Goal: Find specific page/section

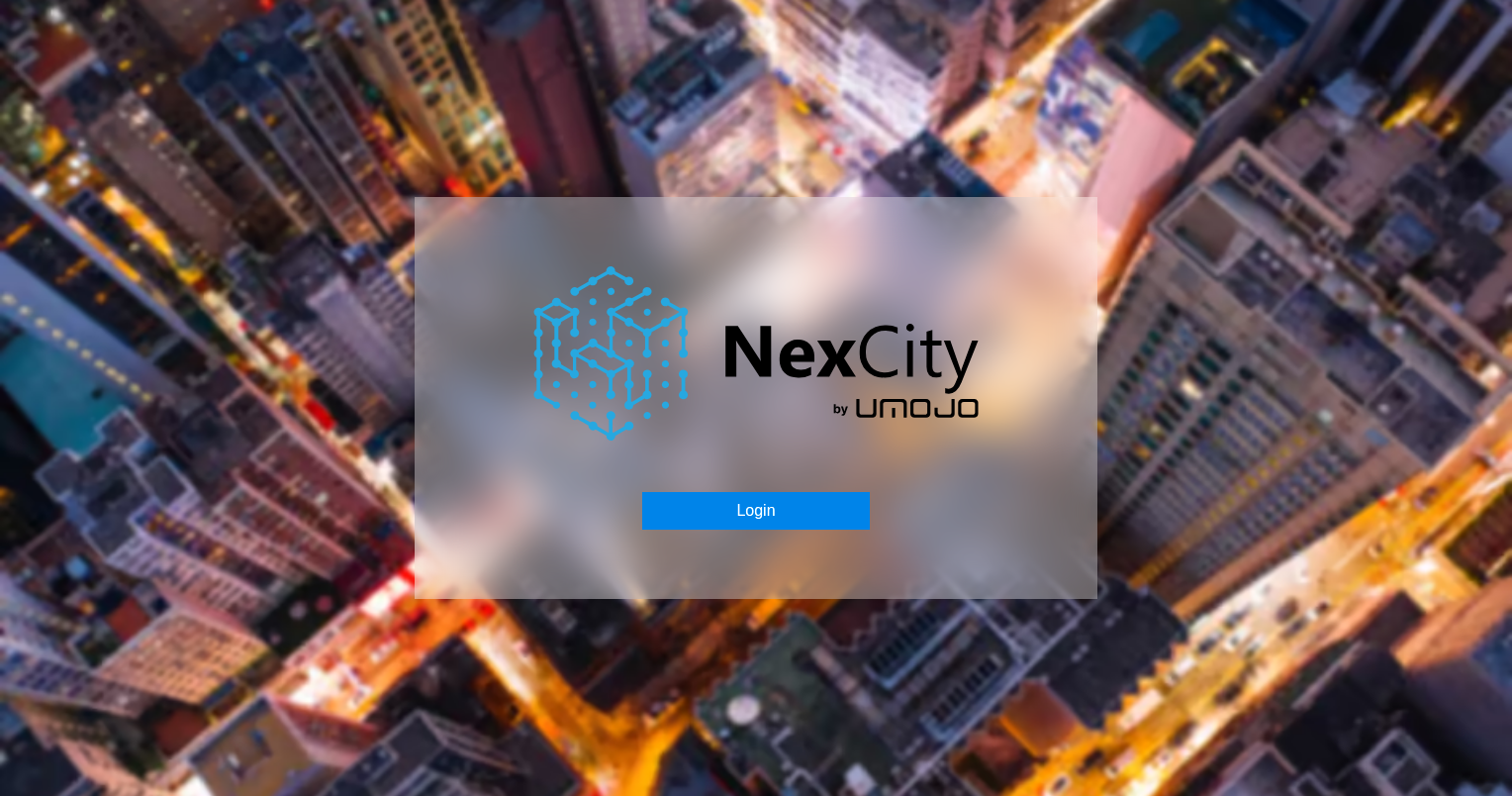
click at [712, 492] on button "Login" at bounding box center [755, 510] width 227 height 38
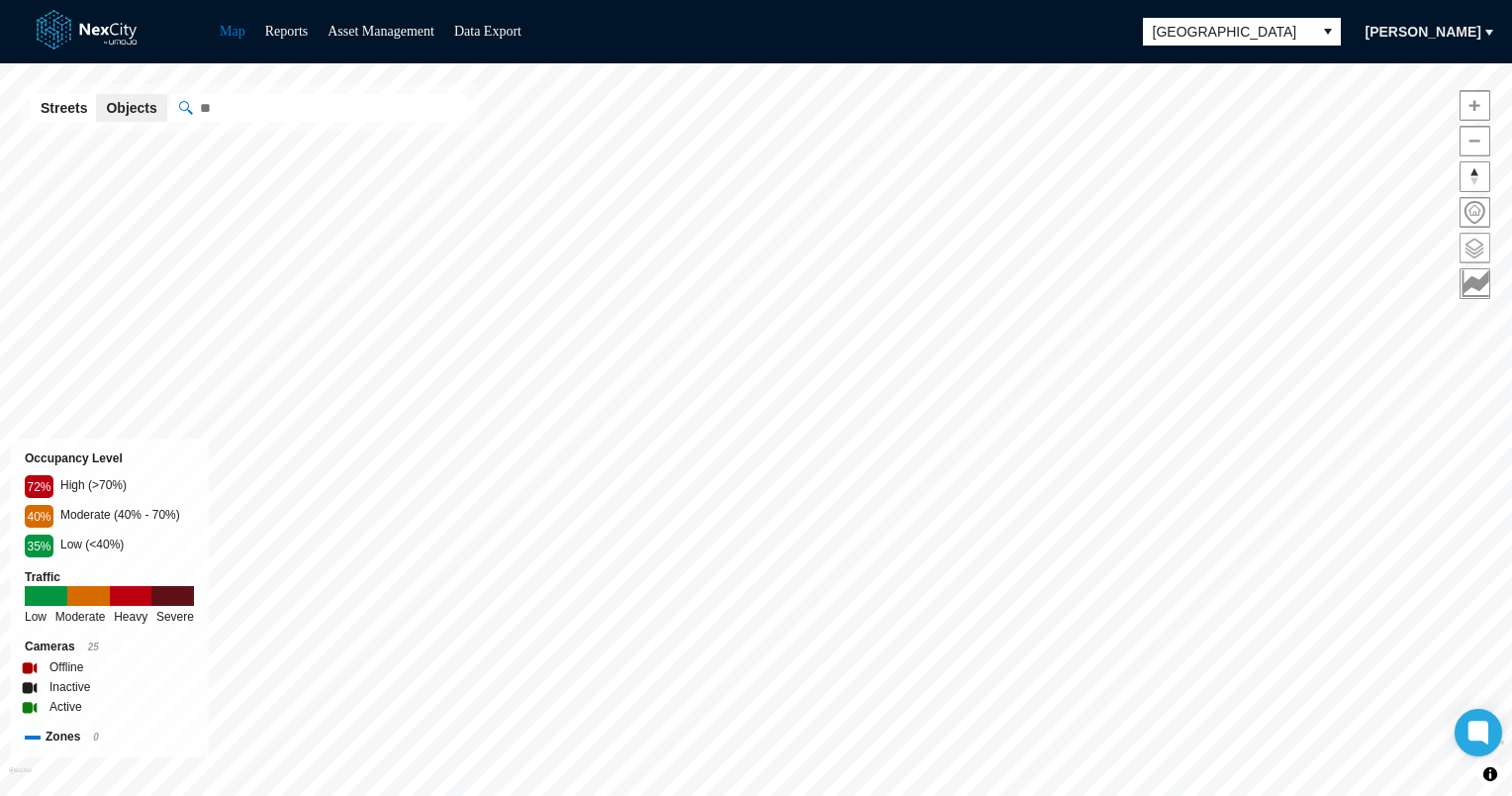
click at [1461, 246] on span at bounding box center [1474, 248] width 29 height 29
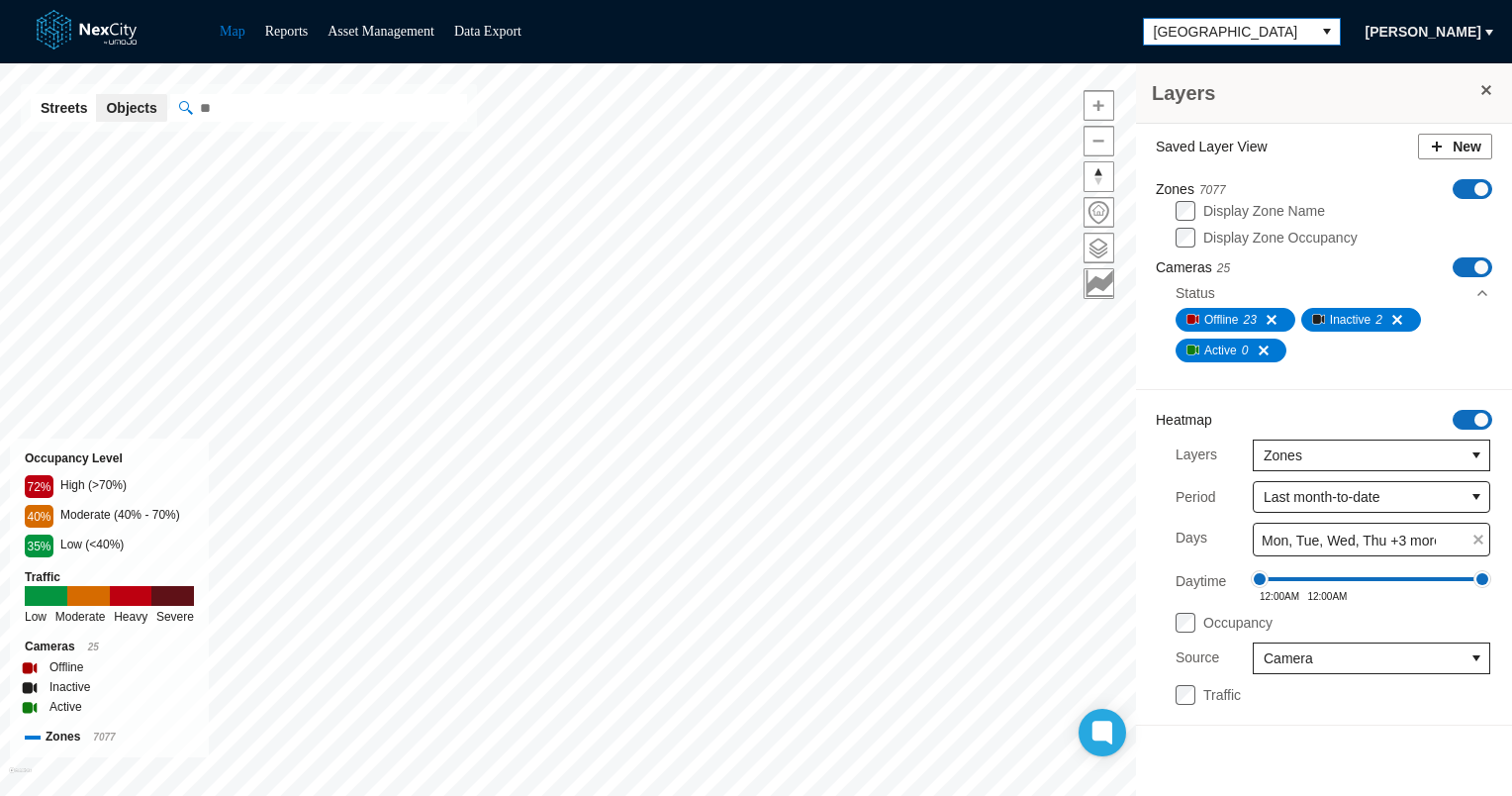
click at [1323, 30] on icon "select" at bounding box center [1327, 32] width 8 height 6
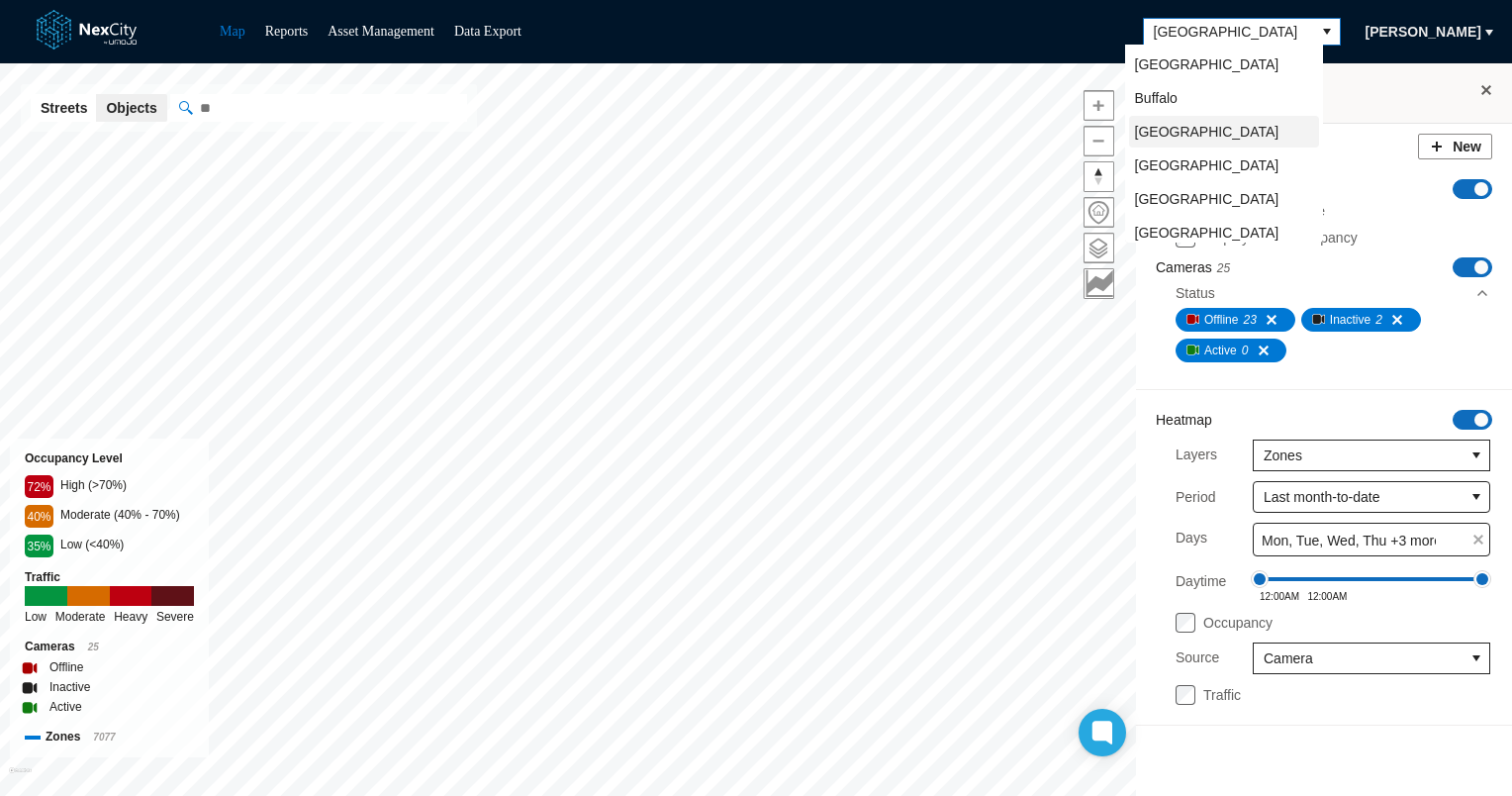
scroll to position [40, 0]
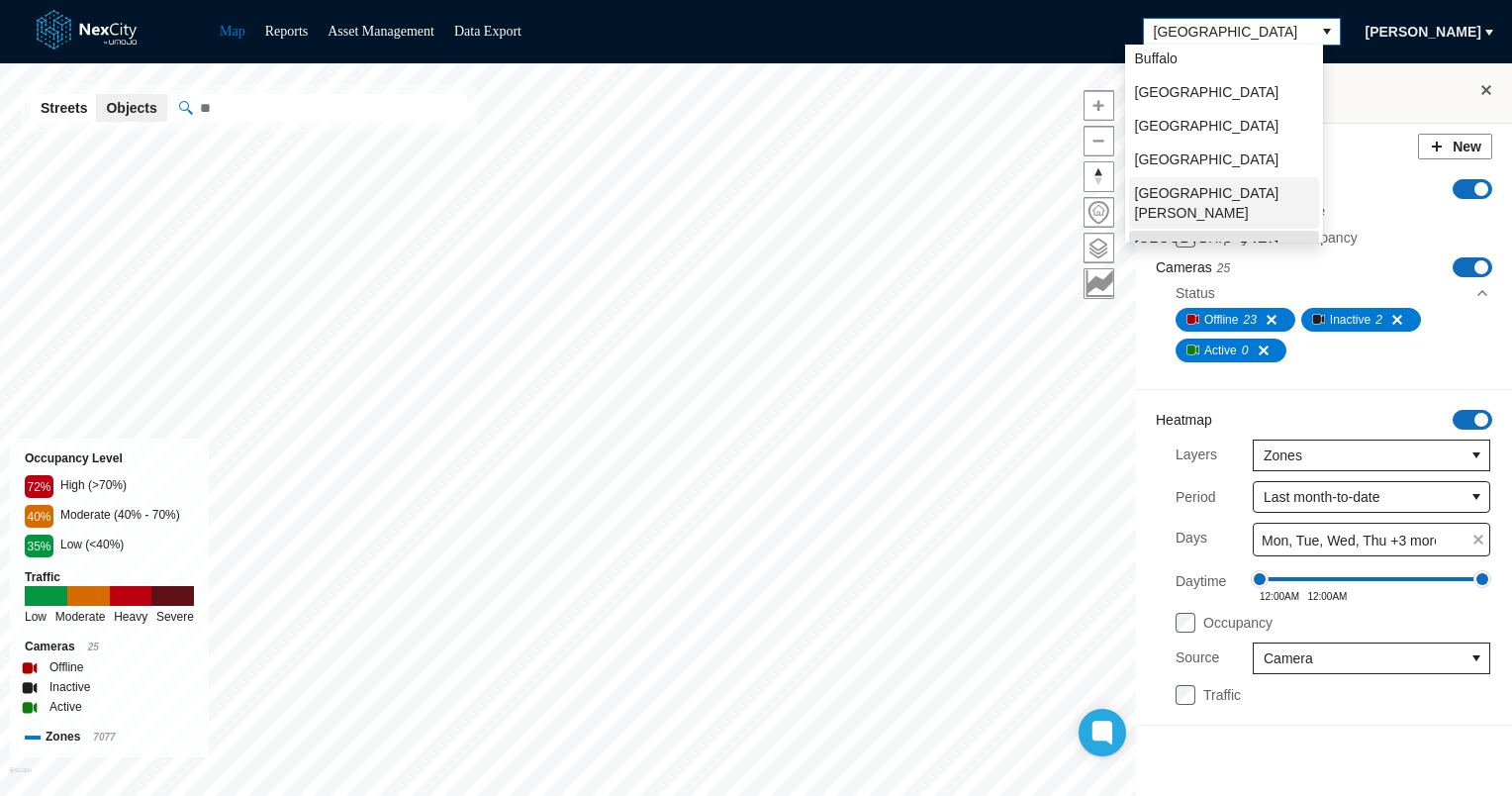
click at [1199, 184] on li "[GEOGRAPHIC_DATA][PERSON_NAME]" at bounding box center [1224, 203] width 190 height 52
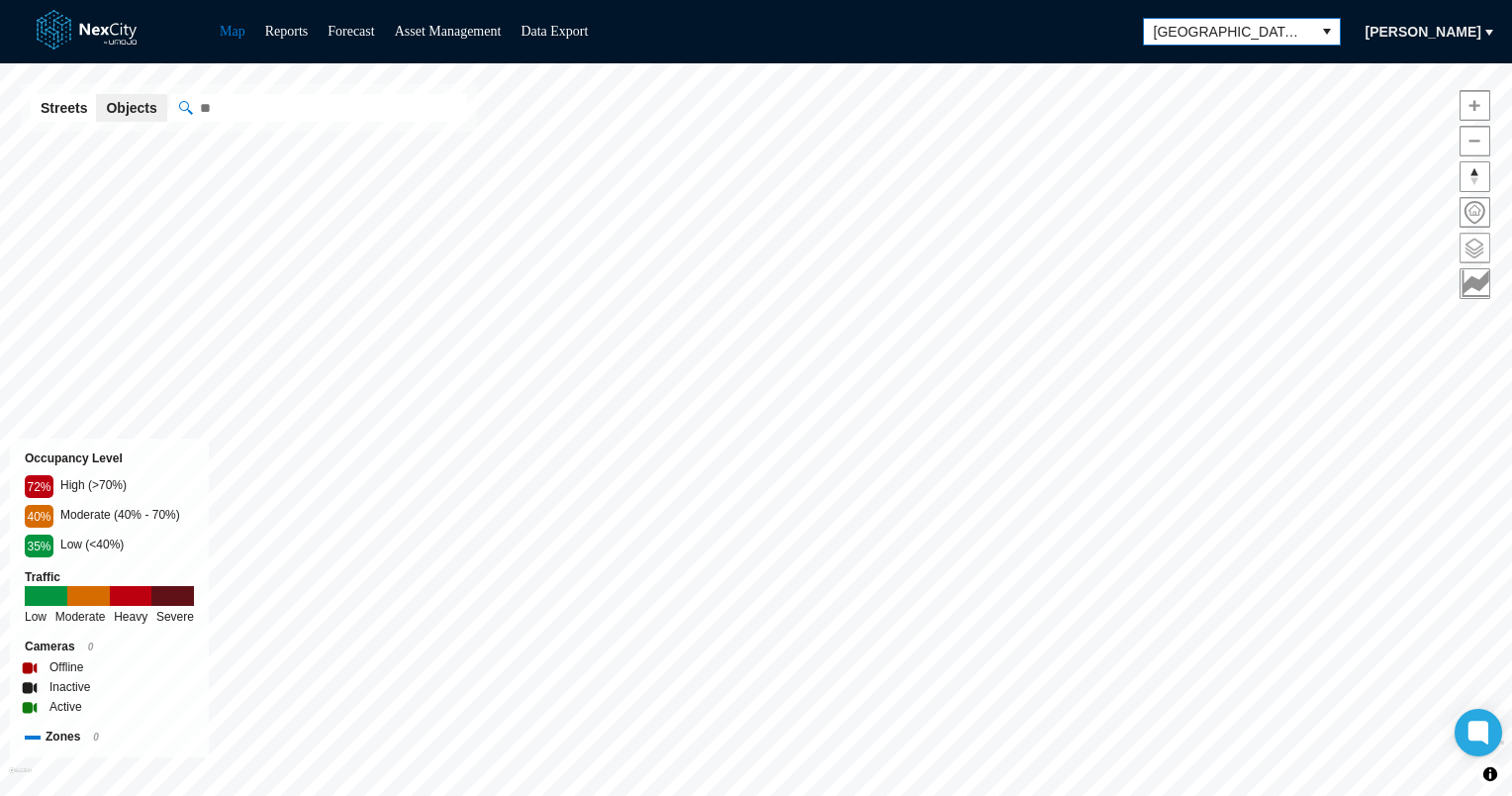
click at [1484, 246] on span at bounding box center [1474, 248] width 29 height 29
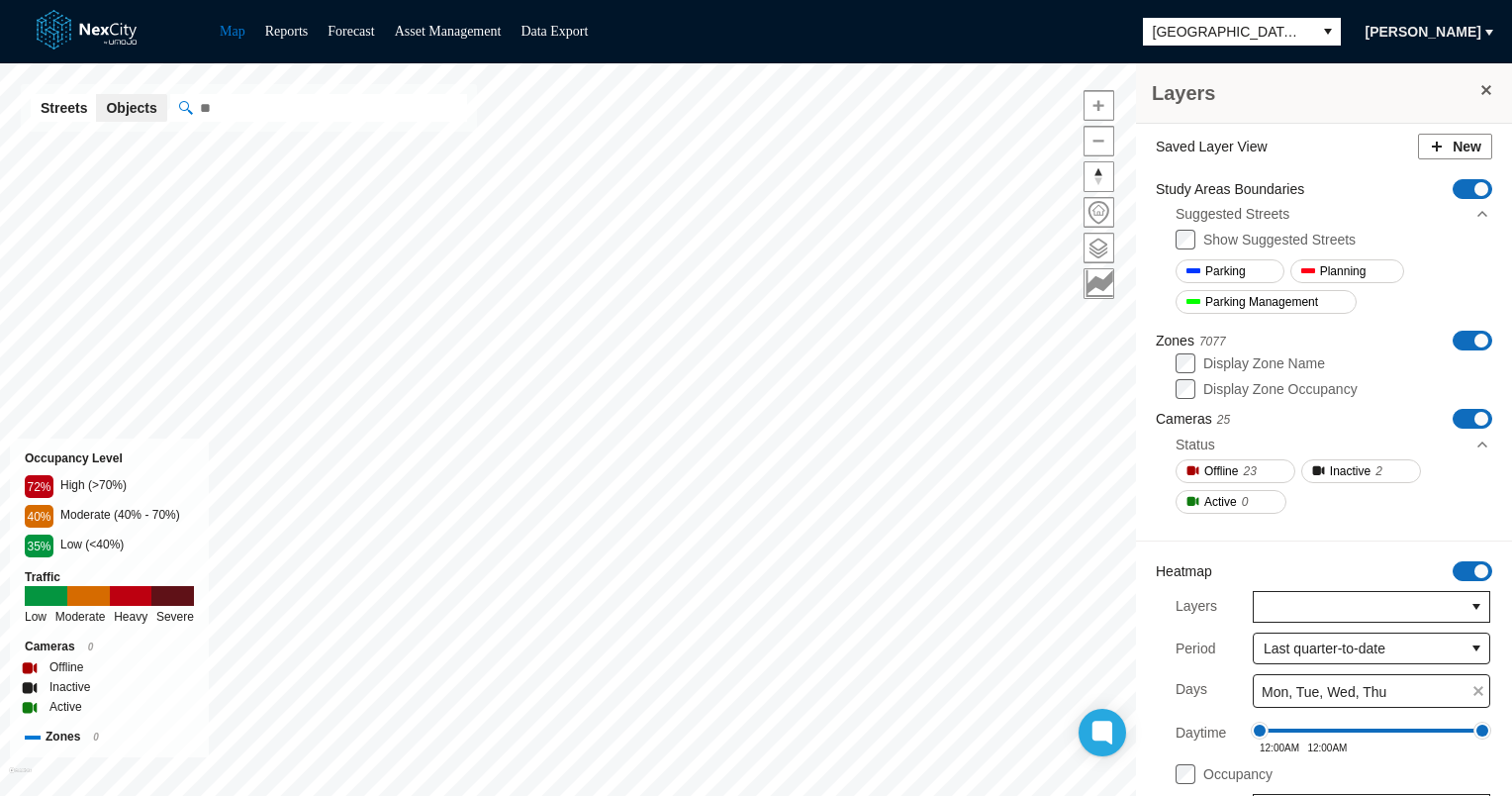
click at [1452, 184] on span "ON OFF" at bounding box center [1472, 189] width 40 height 20
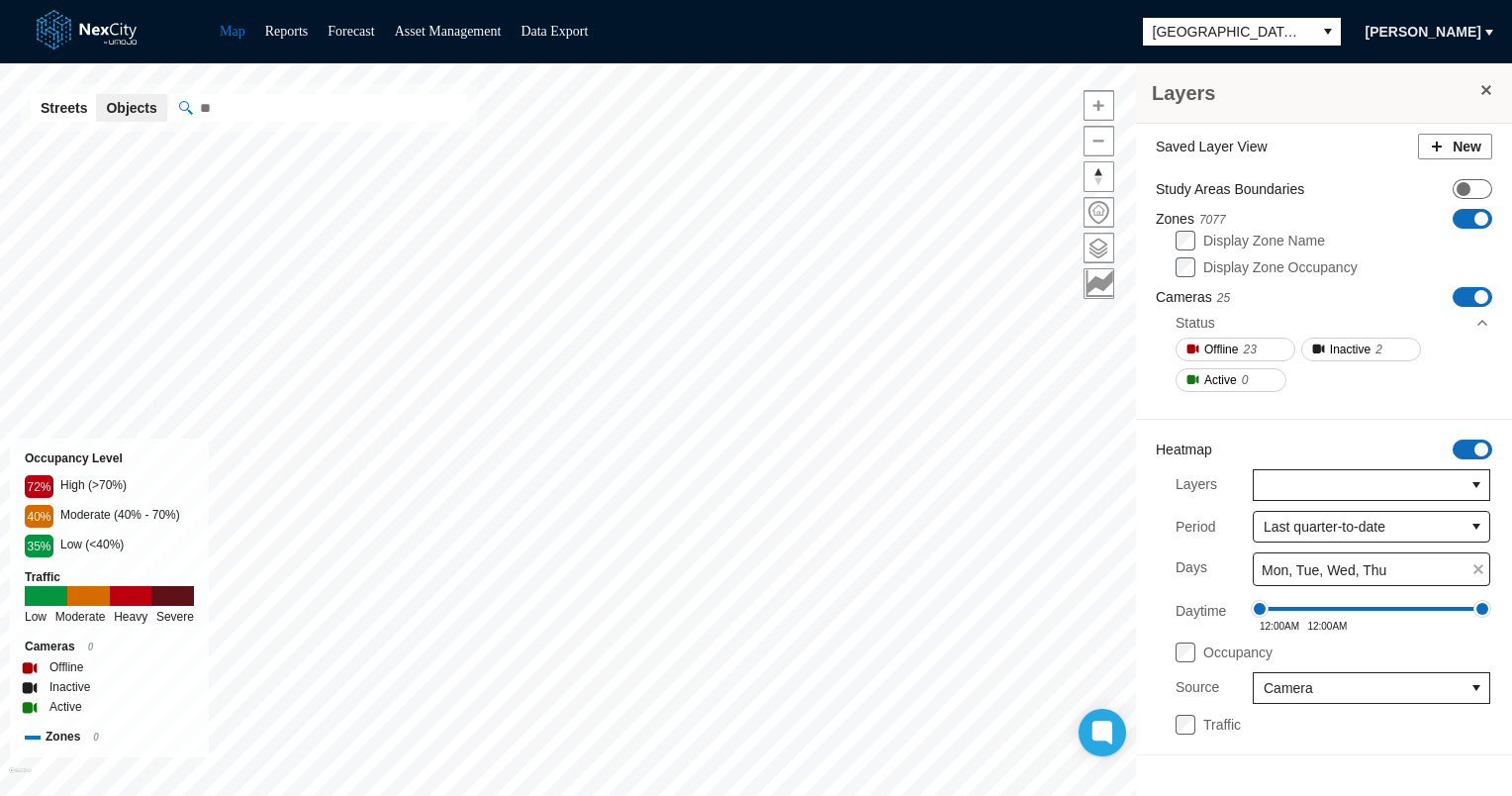
click at [1463, 214] on span "ON OFF" at bounding box center [1472, 219] width 40 height 20
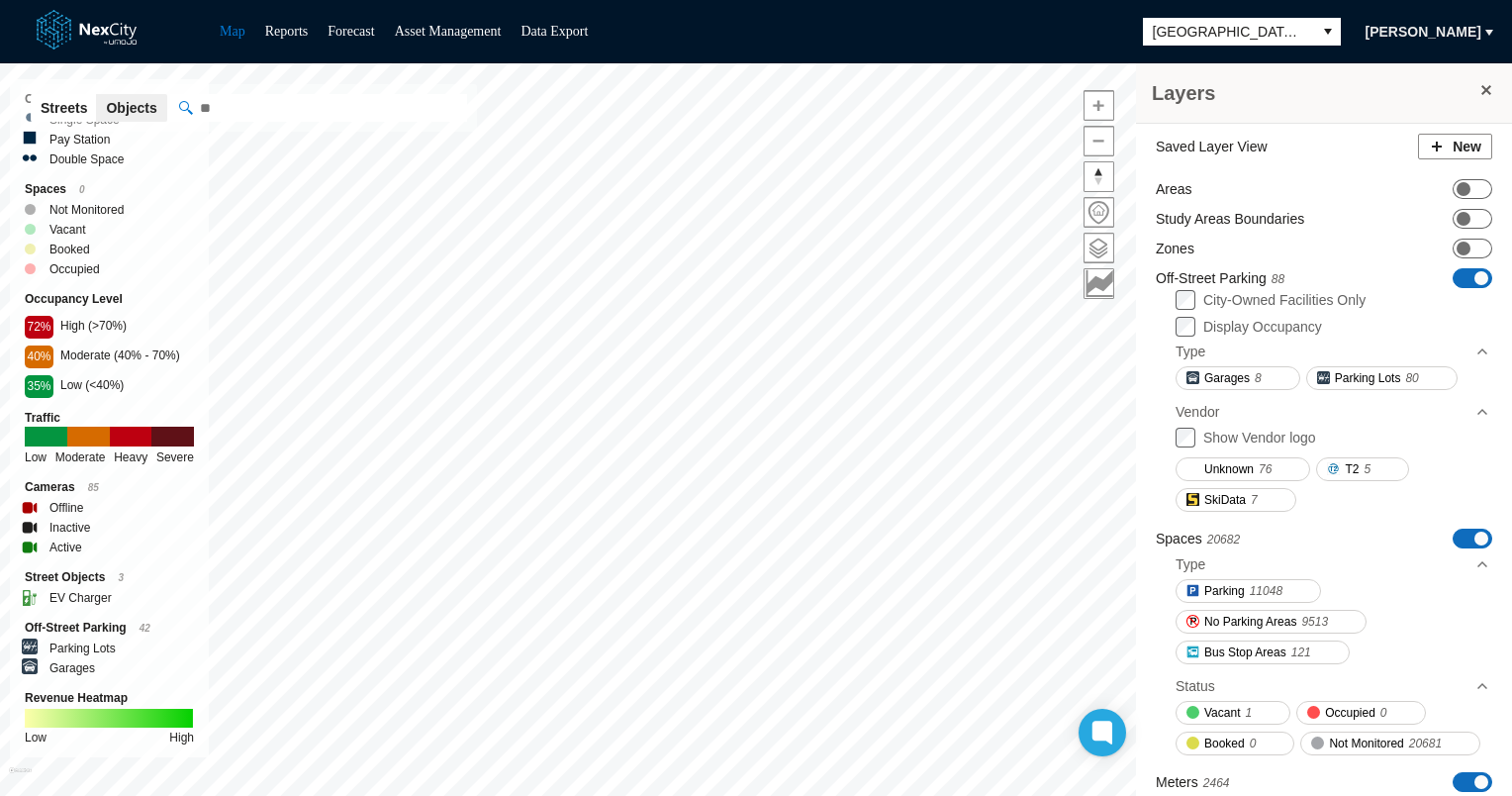
scroll to position [99, 0]
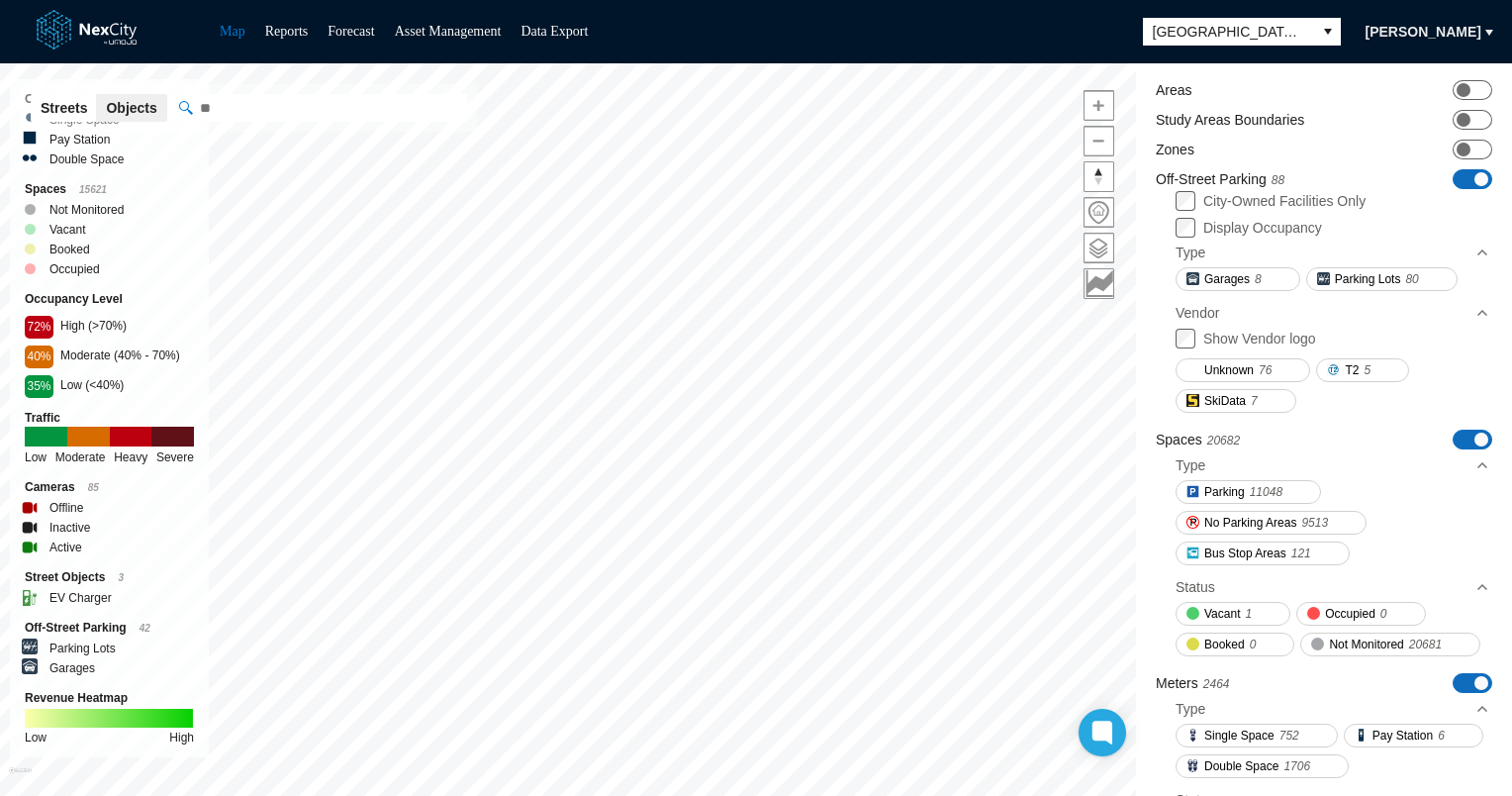
click at [1452, 176] on span "ON OFF" at bounding box center [1472, 179] width 40 height 20
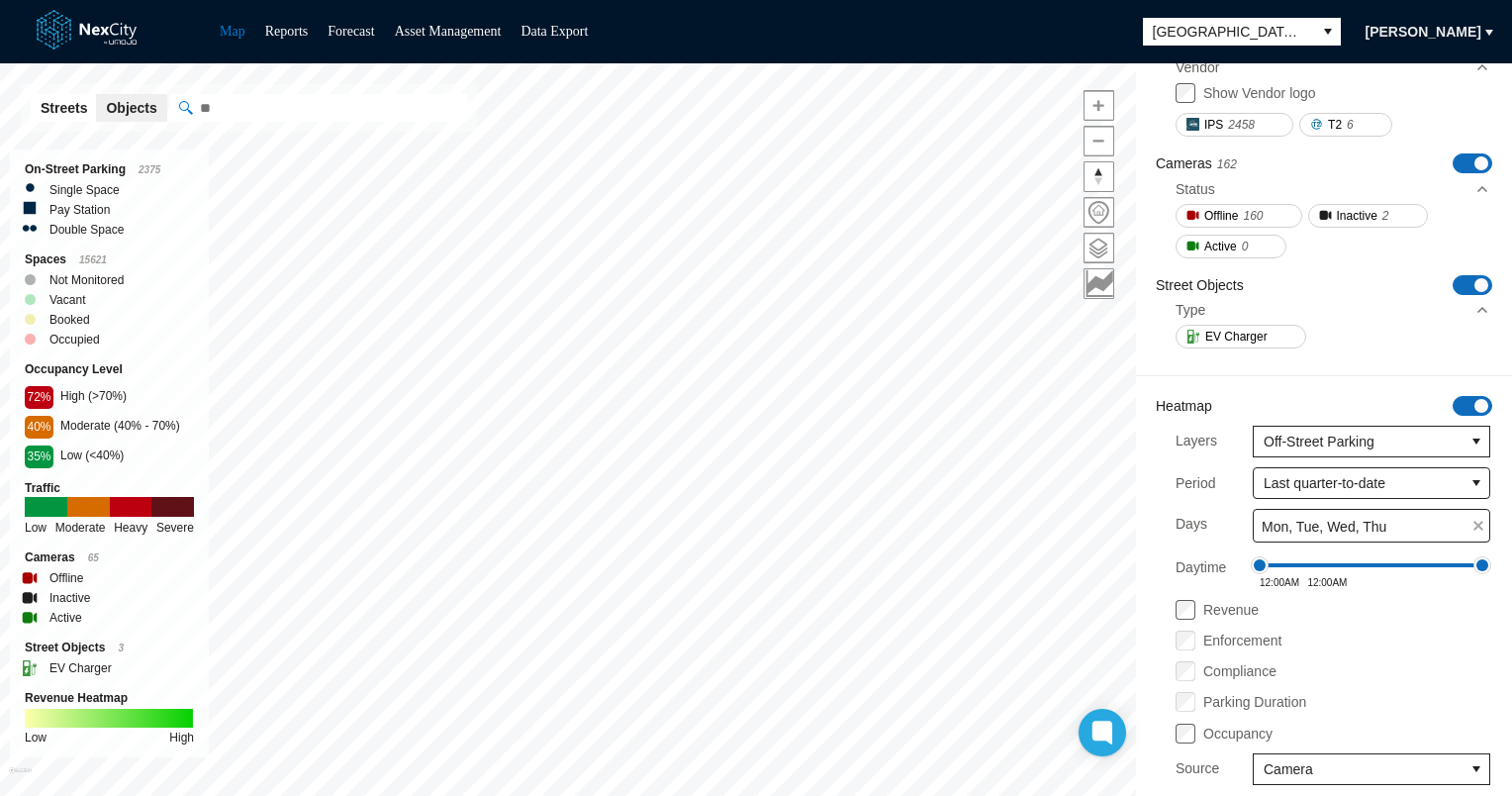
scroll to position [766, 0]
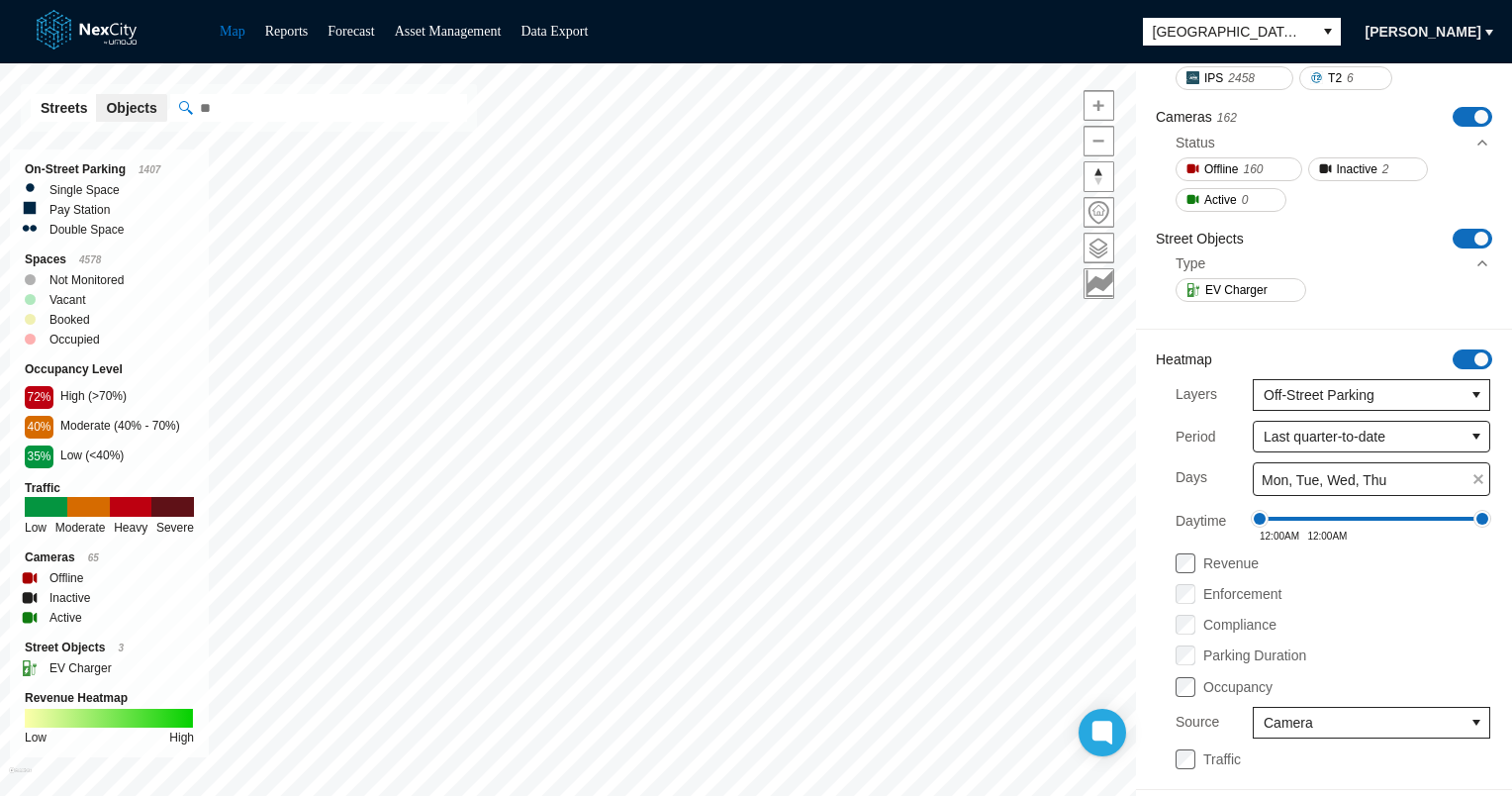
click at [1452, 349] on span "ON OFF" at bounding box center [1472, 359] width 40 height 20
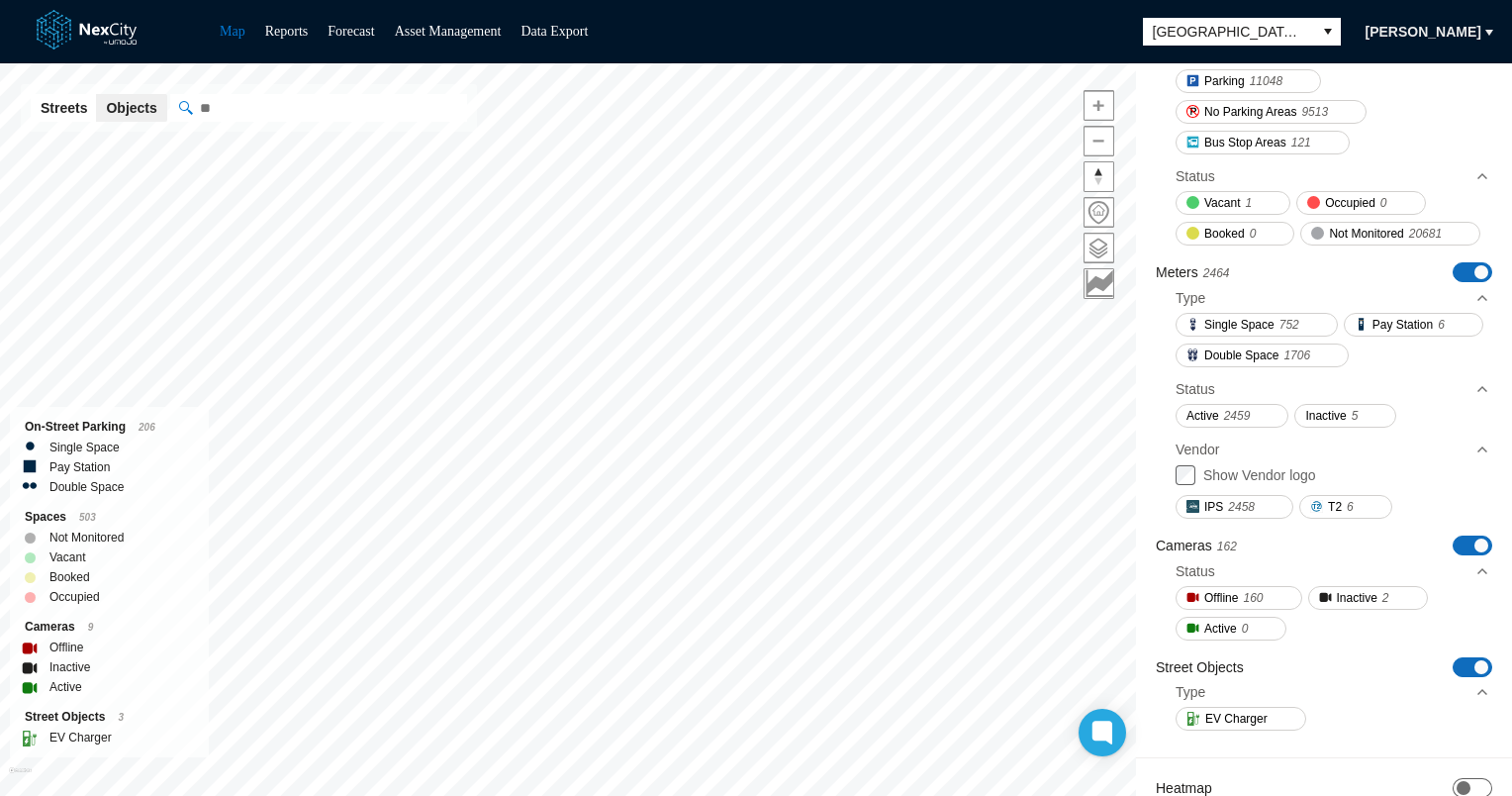
scroll to position [265, 0]
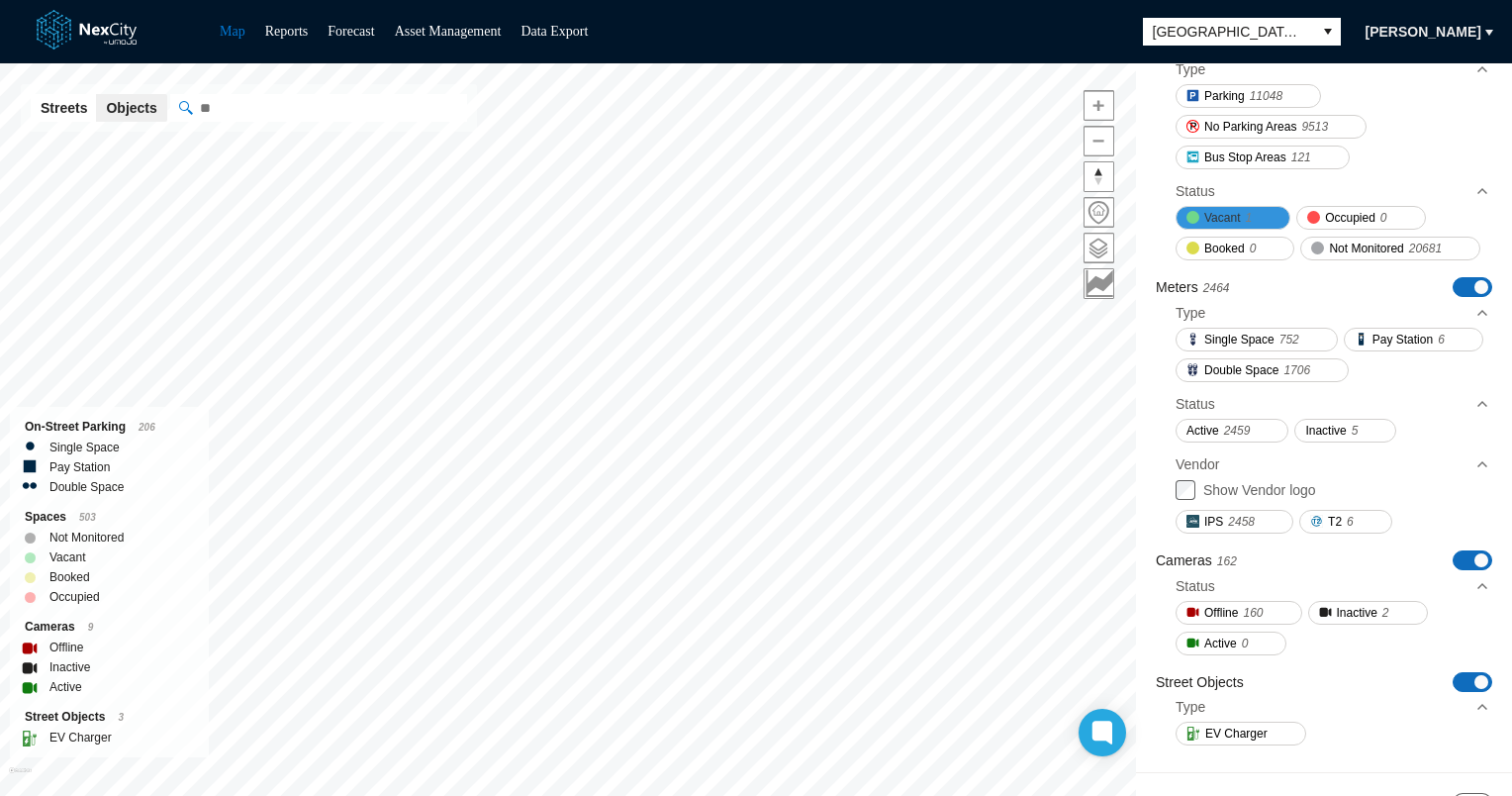
click at [1234, 212] on span "Vacant" at bounding box center [1222, 218] width 36 height 20
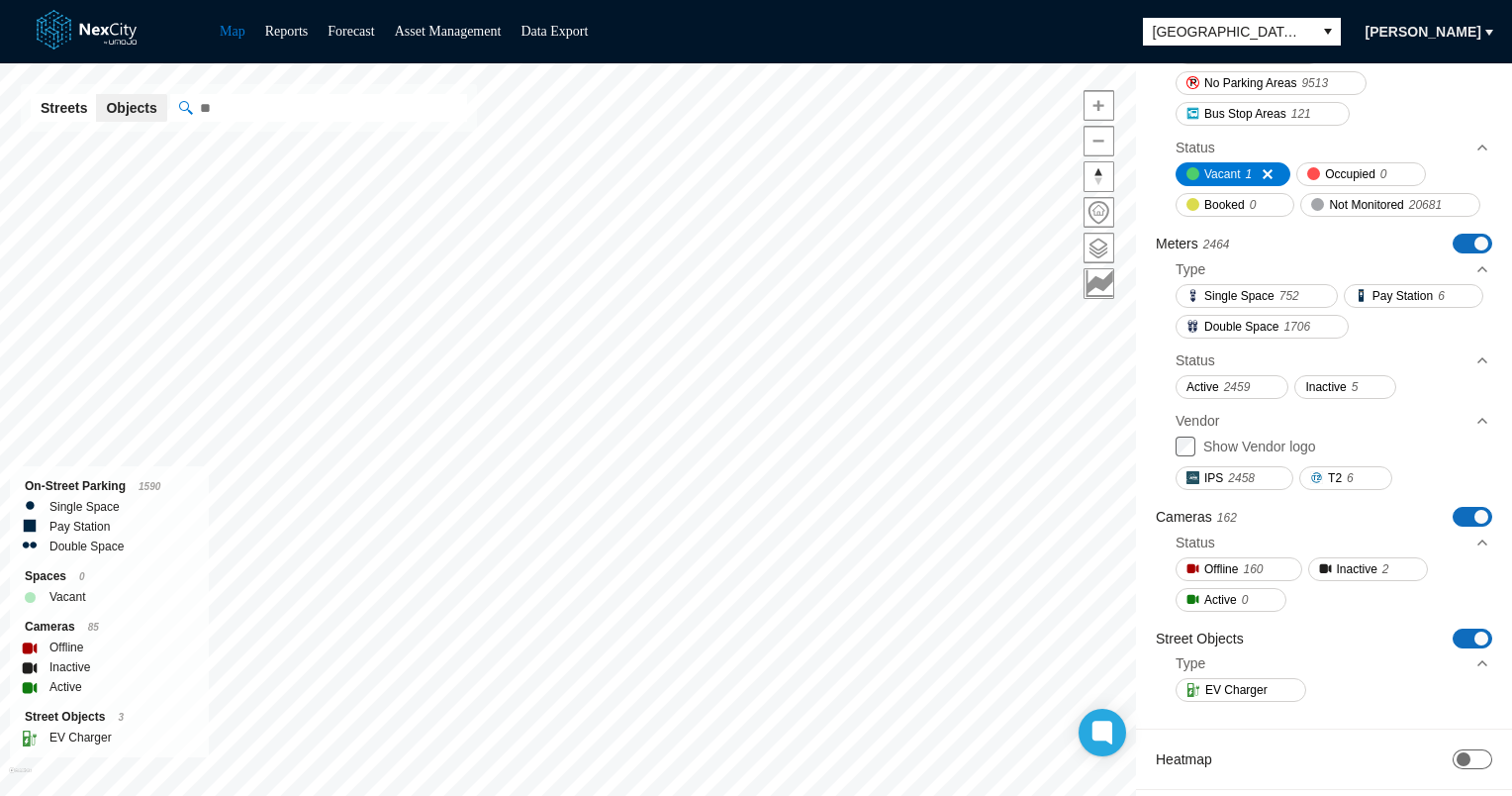
scroll to position [363, 0]
click at [1352, 564] on span "Inactive" at bounding box center [1357, 569] width 41 height 20
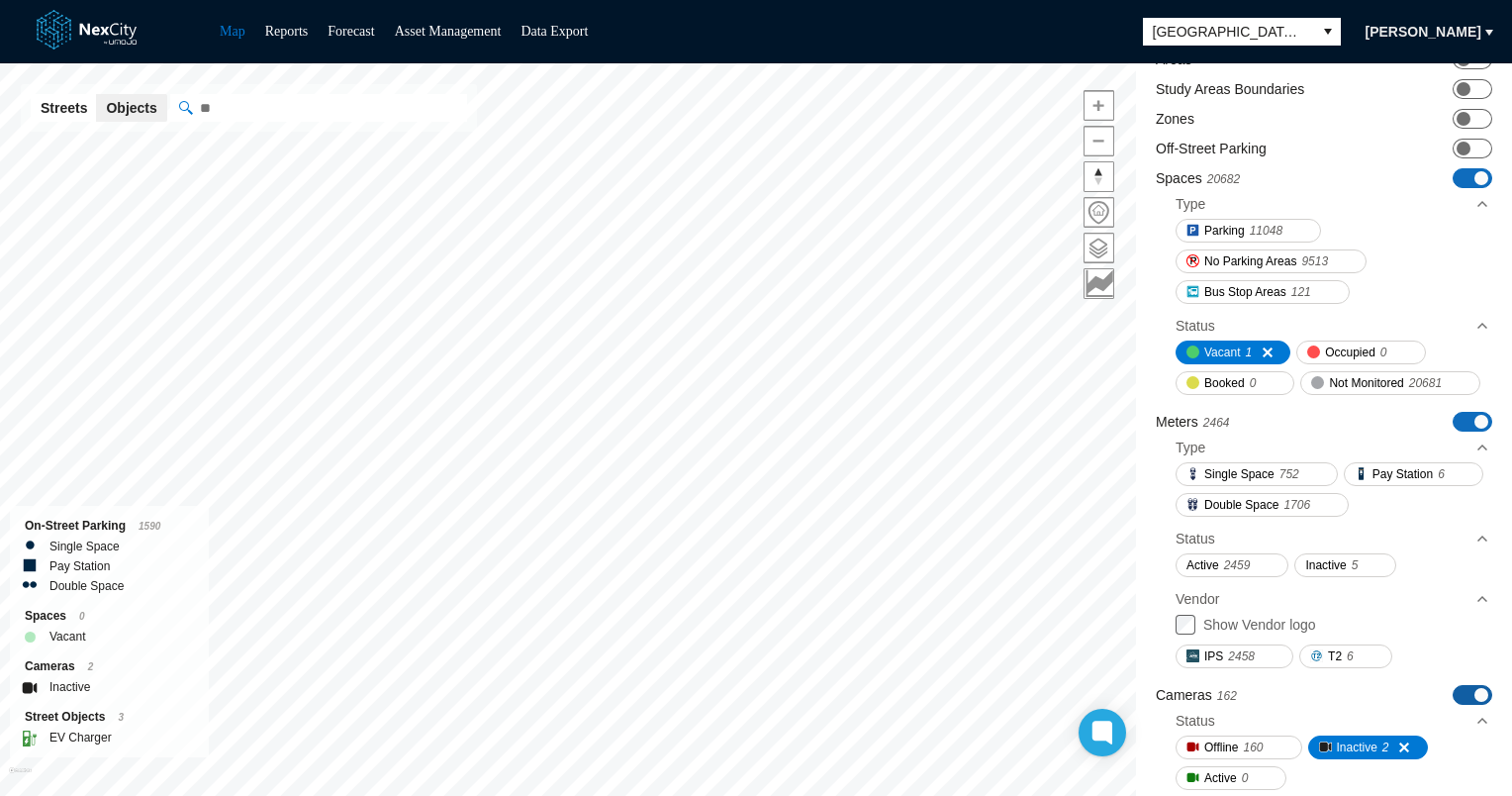
scroll to position [67, 0]
